Goal: Task Accomplishment & Management: Complete application form

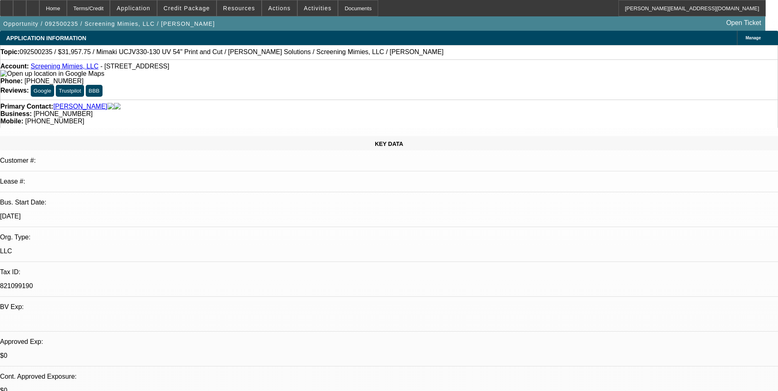
select select "0"
select select "2"
select select "0"
select select "2"
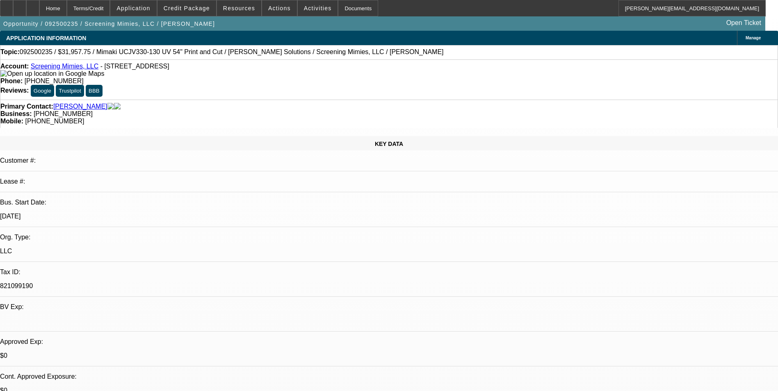
select select "0"
select select "2"
select select "0"
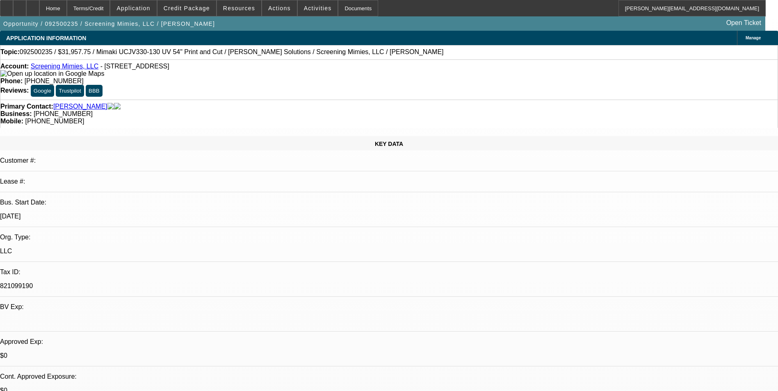
select select "2"
select select "0"
select select "1"
select select "2"
select select "6"
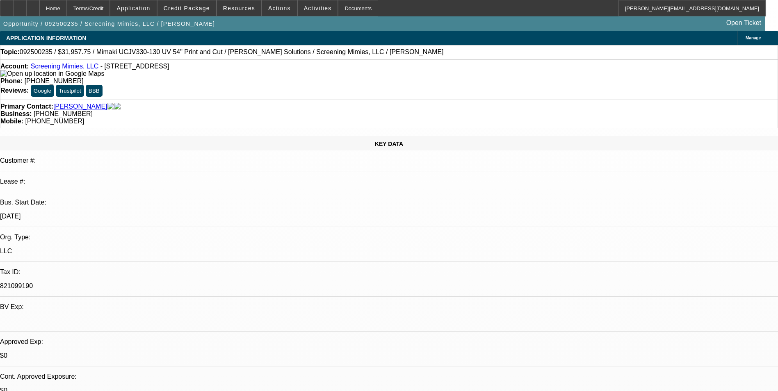
select select "1"
select select "2"
select select "6"
select select "1"
select select "2"
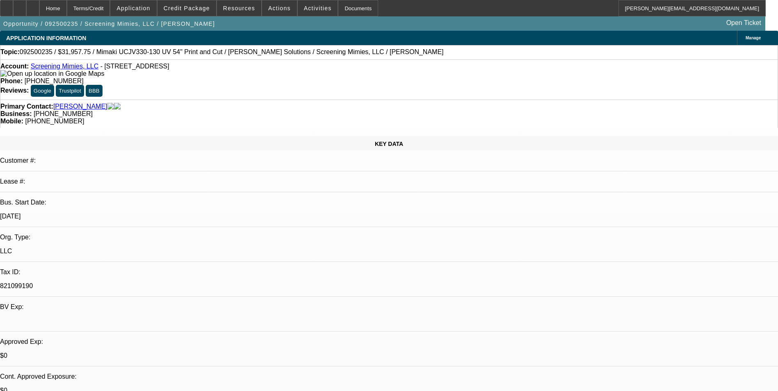
select select "6"
select select "1"
select select "2"
select select "6"
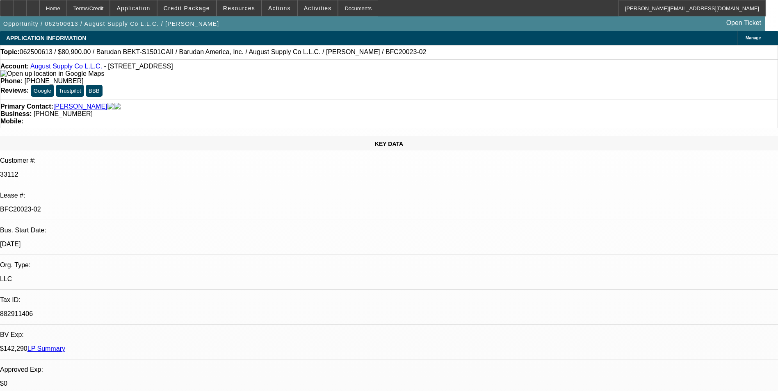
select select "0"
select select "2"
select select "0.1"
select select "4"
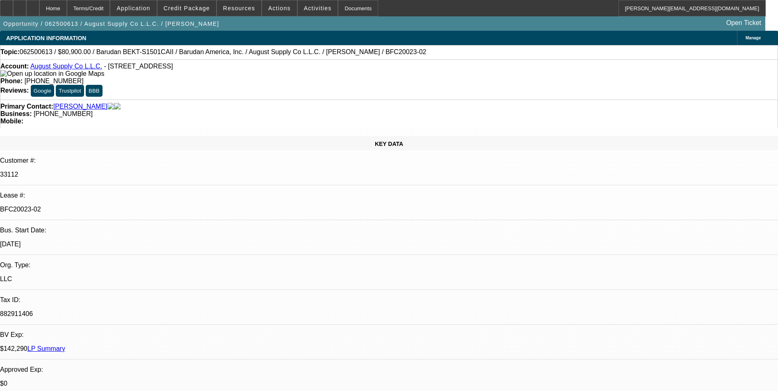
select select "0"
select select "2"
select select "0.1"
select select "4"
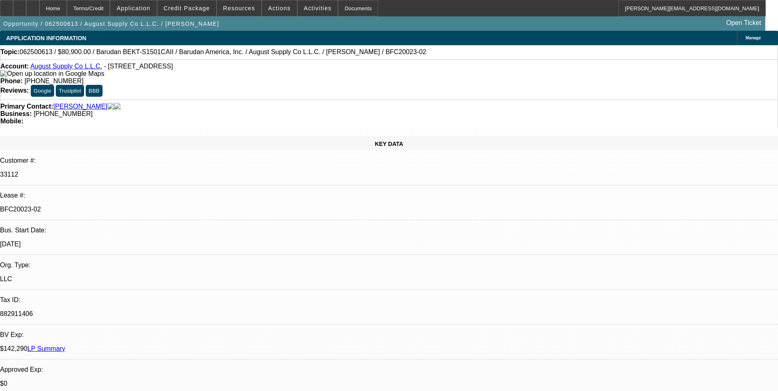
select select "0"
select select "2"
select select "0.1"
select select "4"
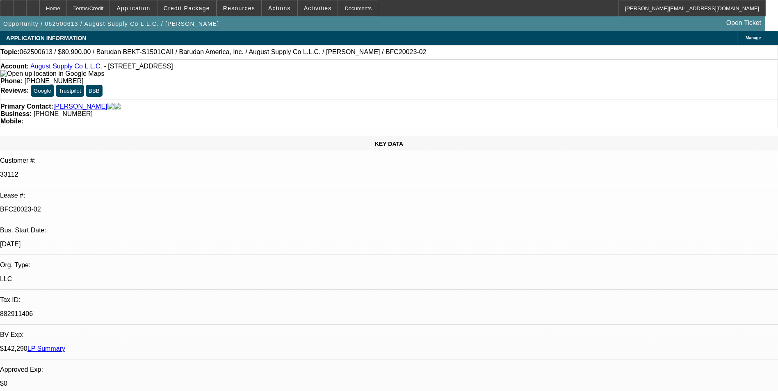
select select "0"
select select "2"
select select "0.1"
select select "4"
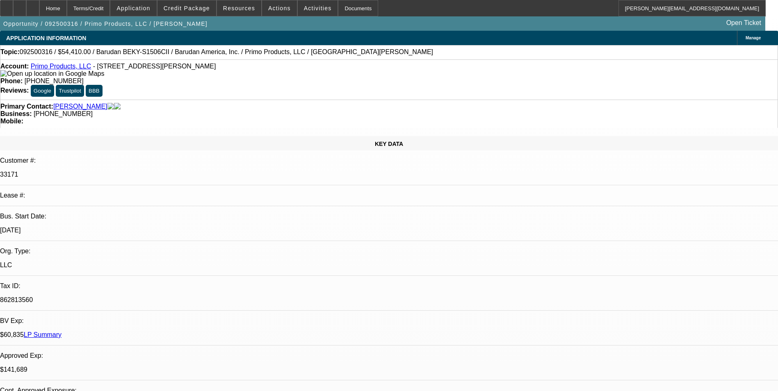
select select "0"
select select "2"
select select "0.1"
select select "4"
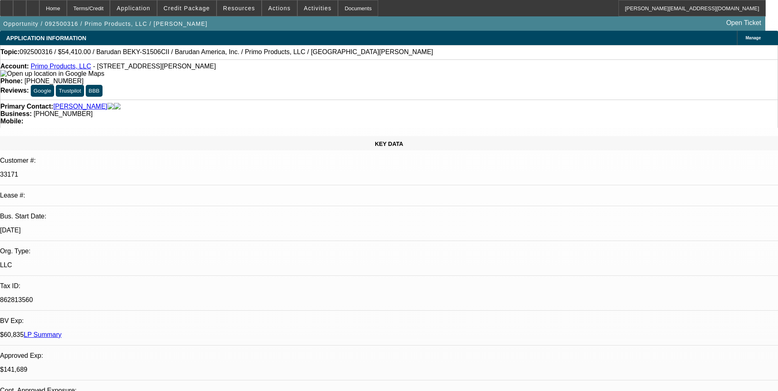
select select "0"
select select "2"
select select "0.1"
select select "4"
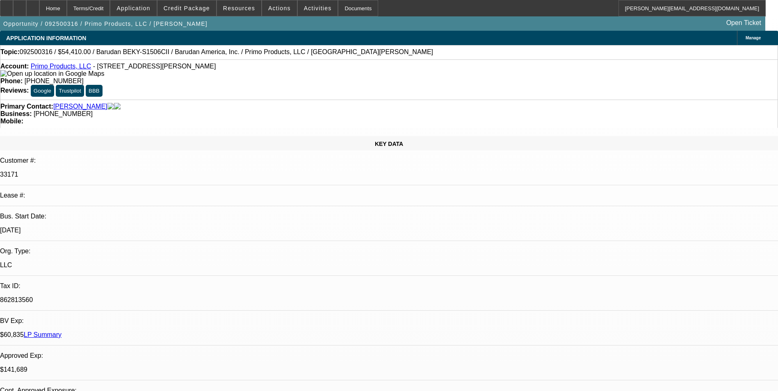
select select "0"
select select "0.1"
select select "4"
select select "0"
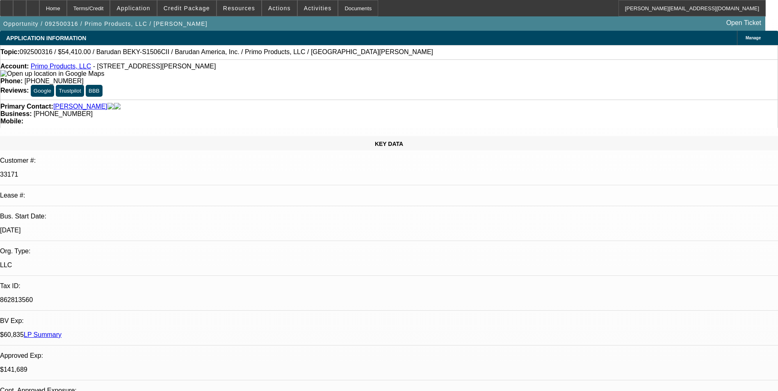
select select "2"
select select "0.1"
select select "4"
click at [39, 11] on div at bounding box center [32, 8] width 13 height 16
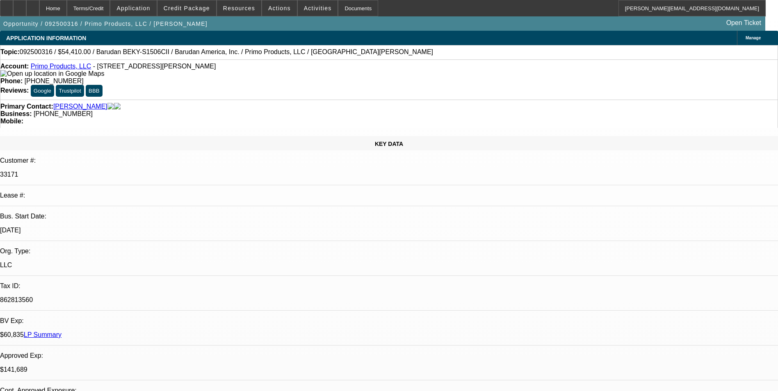
select select "0"
select select "2"
select select "0.1"
select select "0"
select select "2"
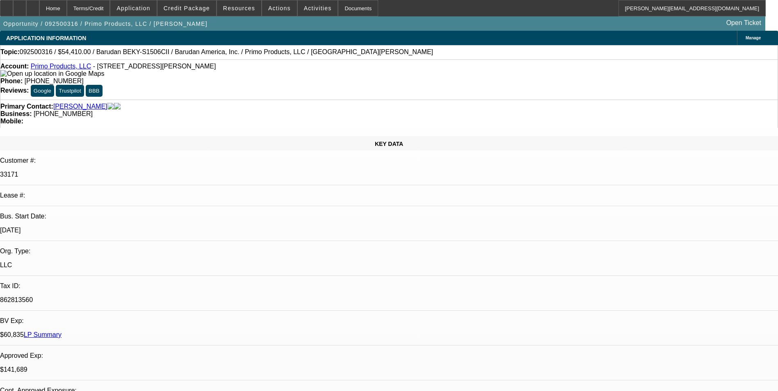
select select "0.1"
select select "0"
select select "0.1"
select select "0"
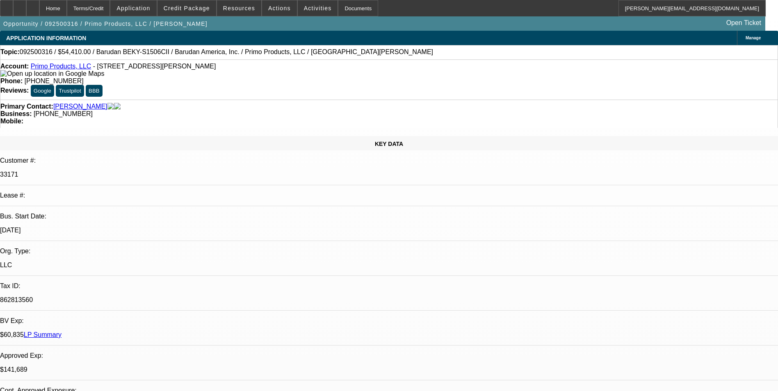
select select "2"
select select "0.1"
select select "1"
select select "2"
select select "4"
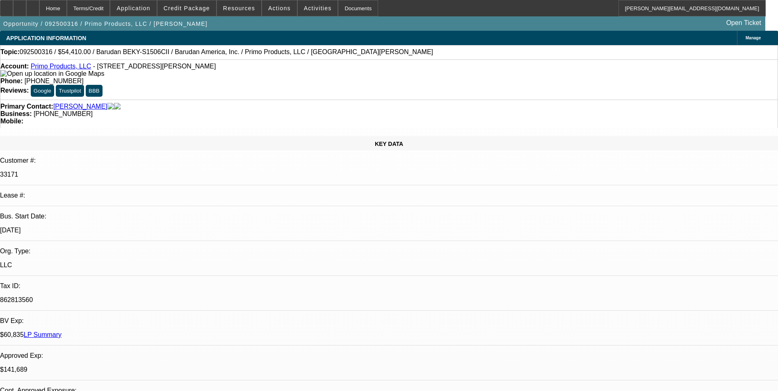
select select "1"
select select "2"
select select "4"
select select "1"
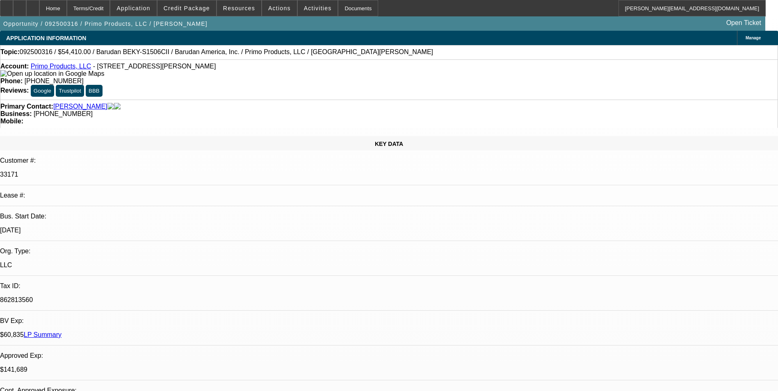
select select "4"
select select "1"
select select "2"
select select "4"
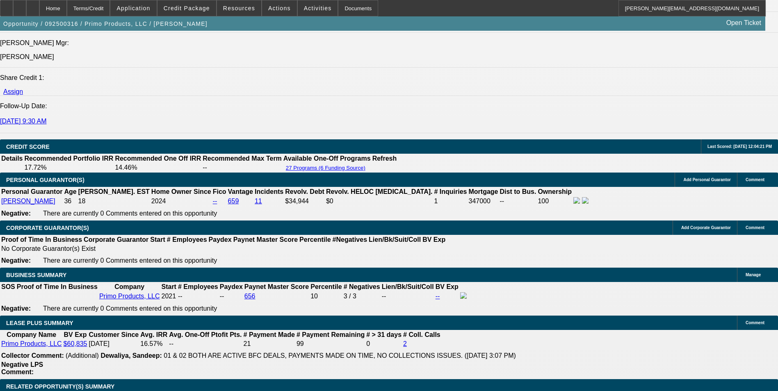
scroll to position [1107, 0]
